Goal: Task Accomplishment & Management: Complete application form

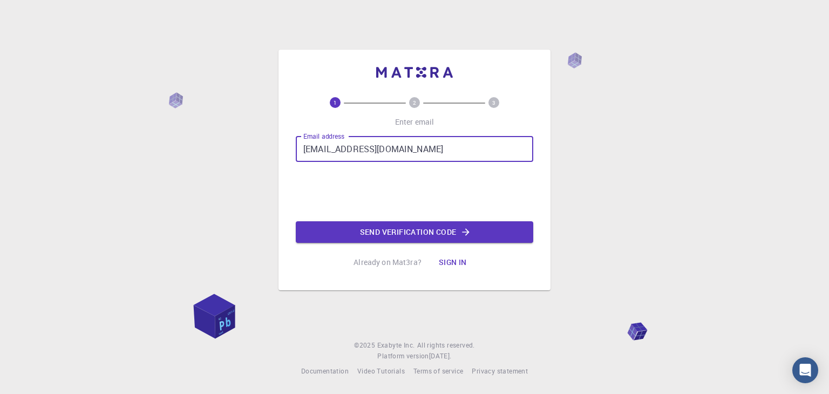
type input "[EMAIL_ADDRESS][DOMAIN_NAME]"
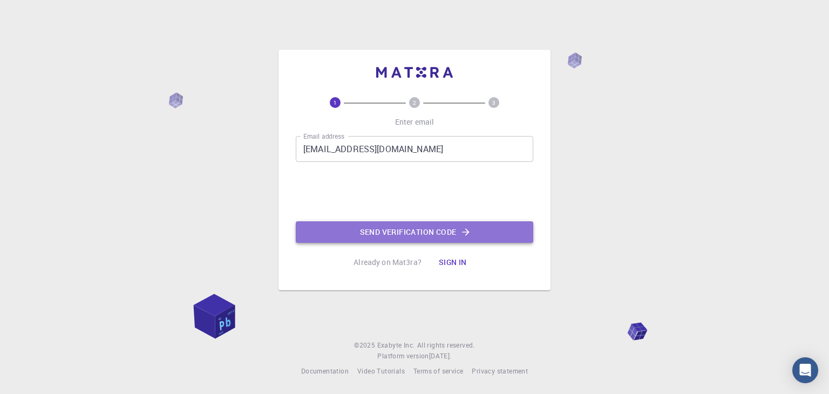
click at [376, 229] on button "Send verification code" at bounding box center [415, 232] width 238 height 22
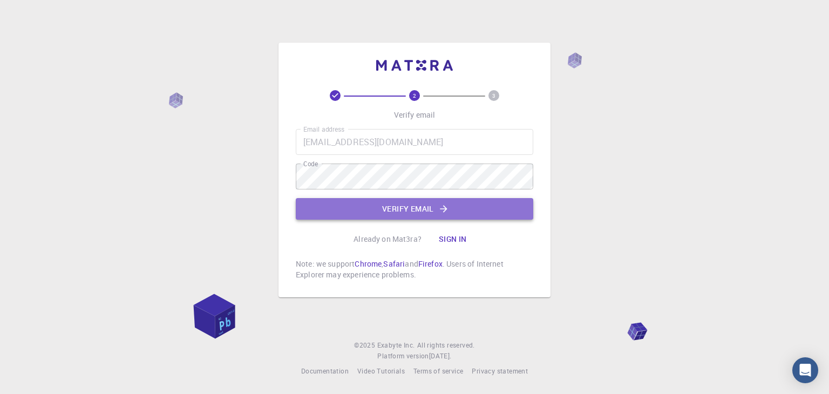
click at [404, 209] on button "Verify email" at bounding box center [415, 209] width 238 height 22
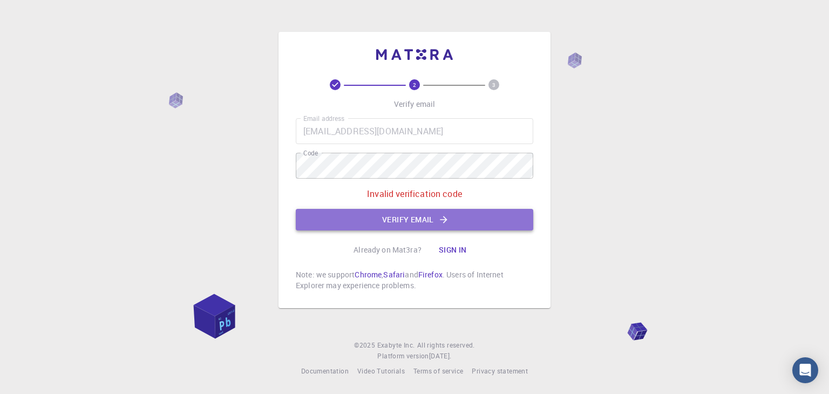
click at [448, 217] on icon "button" at bounding box center [443, 219] width 11 height 11
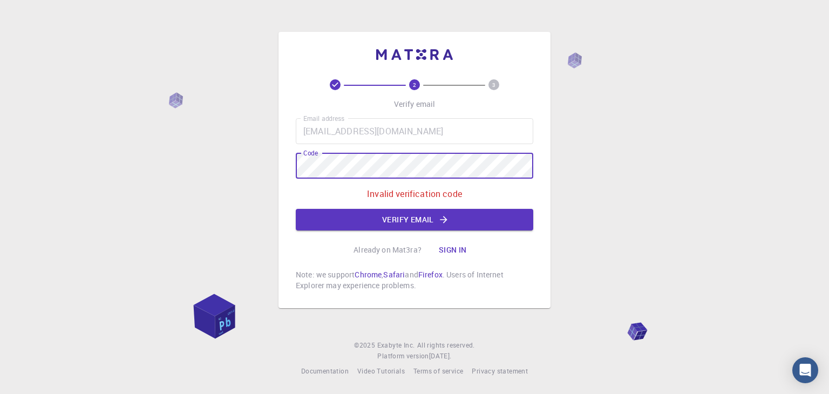
click at [438, 223] on button "Verify email" at bounding box center [415, 220] width 238 height 22
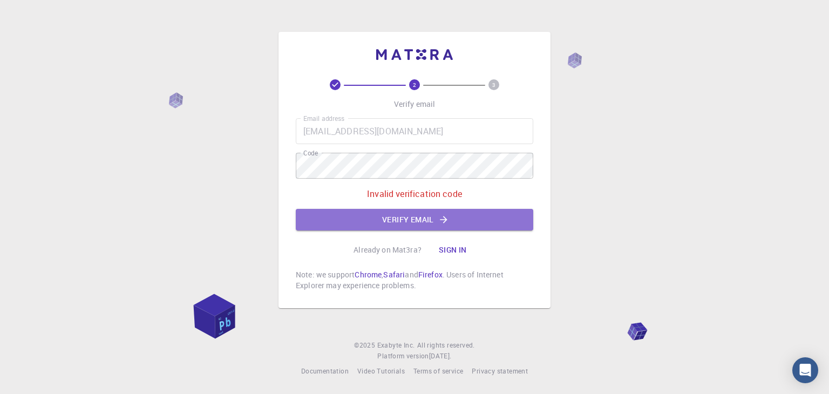
click at [395, 225] on button "Verify email" at bounding box center [415, 220] width 238 height 22
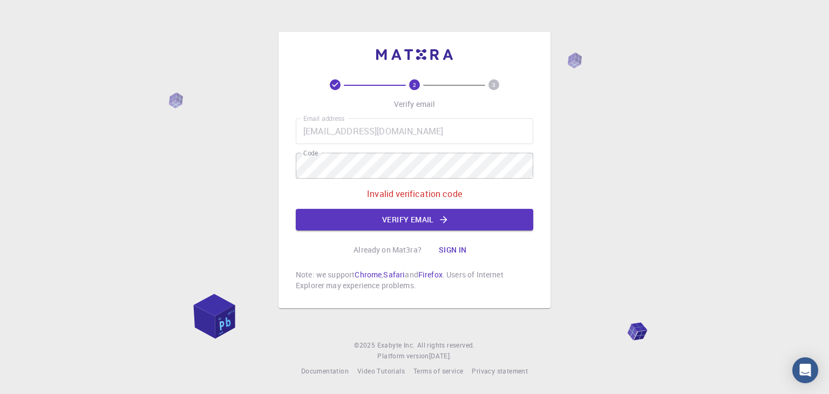
click at [395, 221] on button "Verify email" at bounding box center [415, 220] width 238 height 22
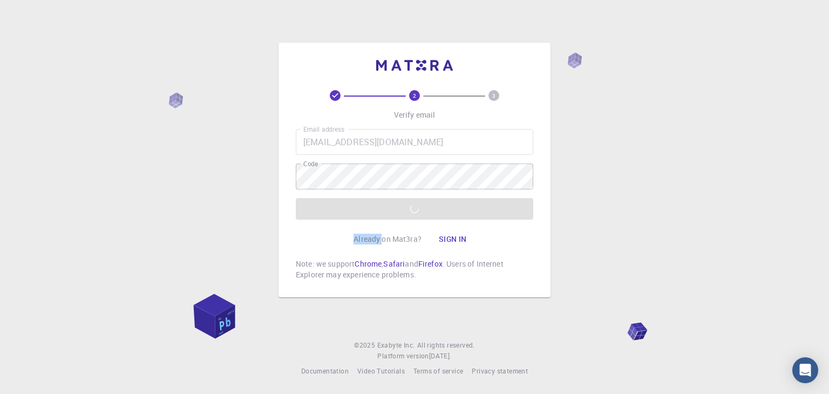
click at [395, 221] on div "2 3 Verify email Email address [EMAIL_ADDRESS][DOMAIN_NAME] Email address Code …" at bounding box center [415, 185] width 238 height 190
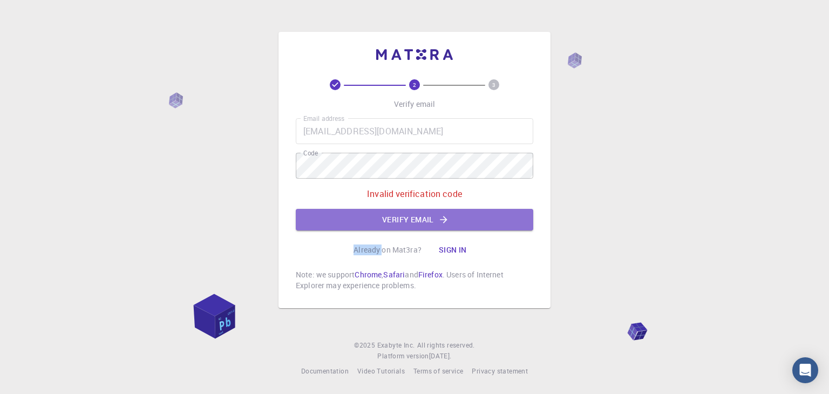
click at [395, 221] on button "Verify email" at bounding box center [415, 220] width 238 height 22
